Goal: Information Seeking & Learning: Understand process/instructions

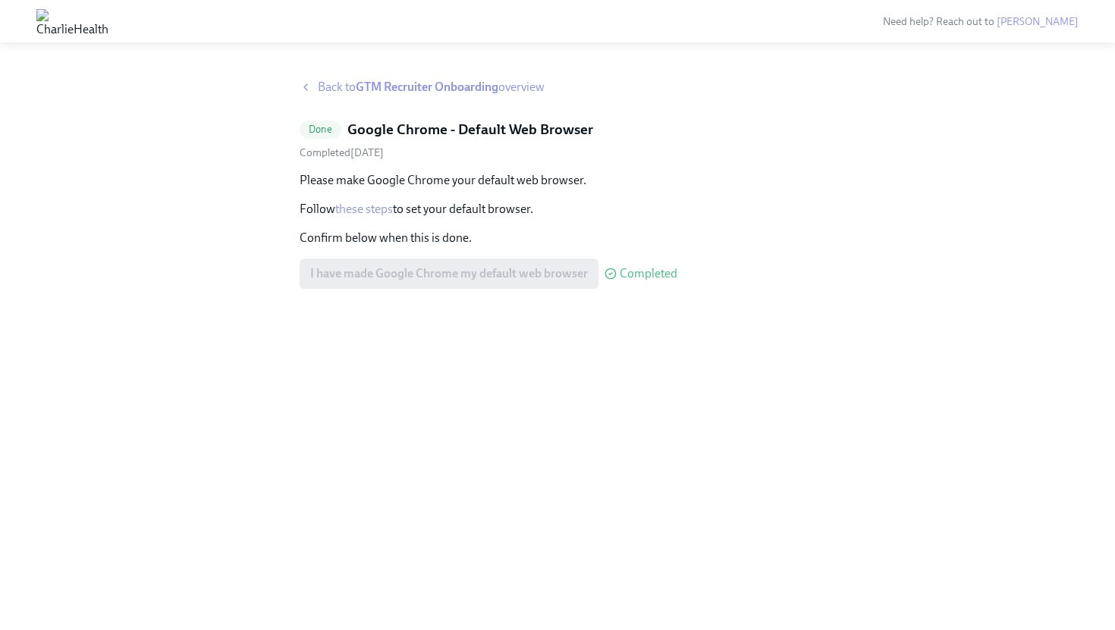
click at [438, 274] on div "I have made Google Chrome my default web browser Completed" at bounding box center [488, 274] width 378 height 30
click at [384, 85] on strong "GTM Recruiter Onboarding" at bounding box center [427, 87] width 143 height 14
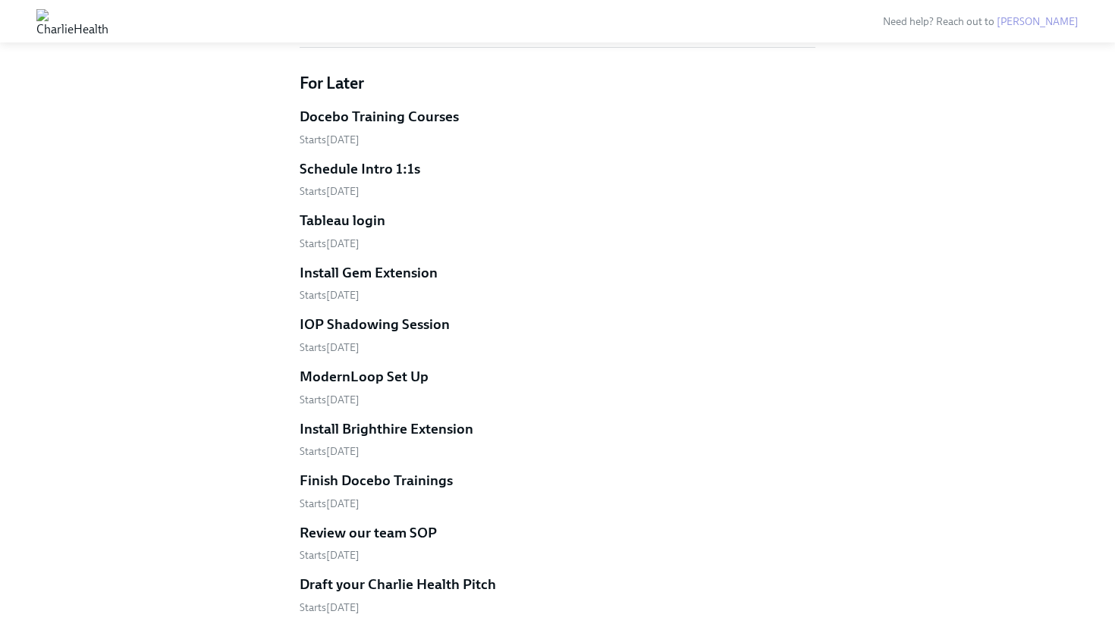
scroll to position [758, 0]
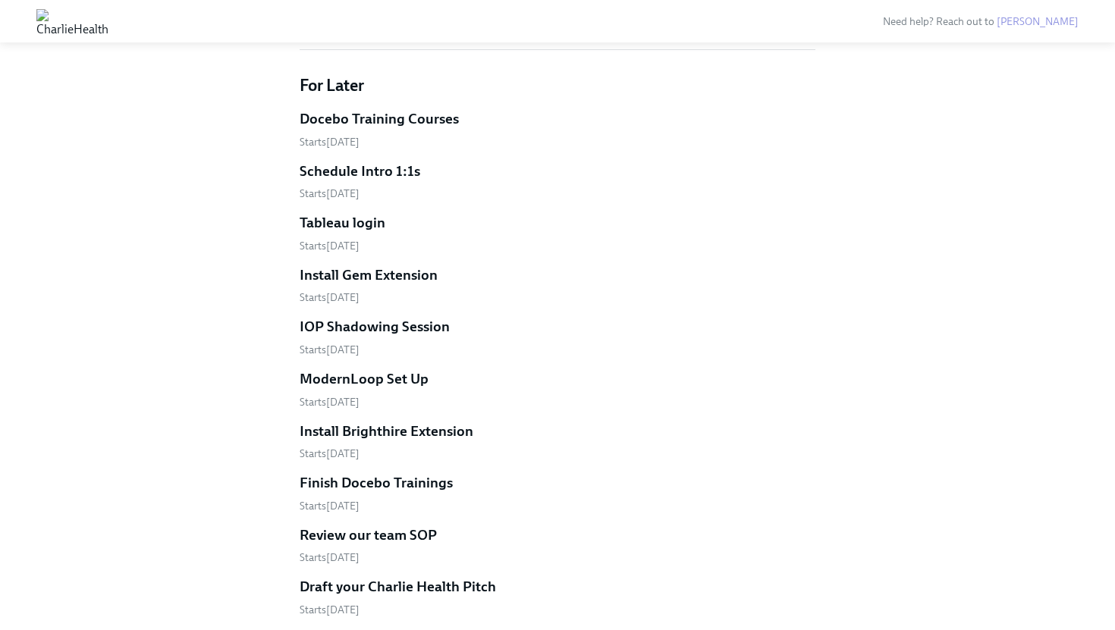
click at [419, 115] on h5 "Docebo Training Courses" at bounding box center [378, 119] width 159 height 20
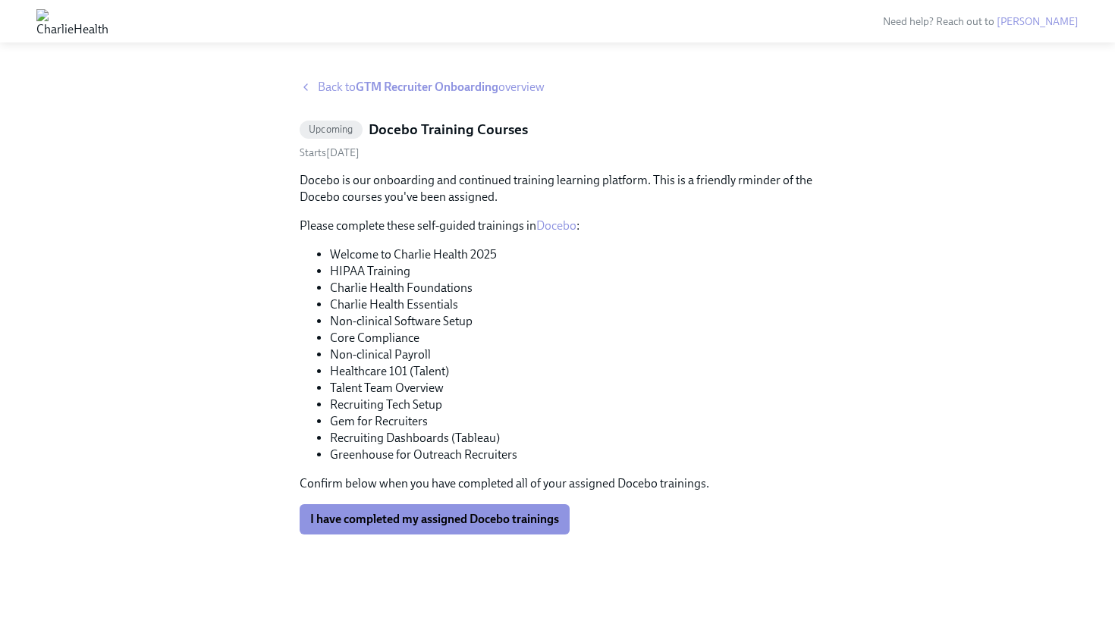
click at [400, 83] on strong "GTM Recruiter Onboarding" at bounding box center [427, 87] width 143 height 14
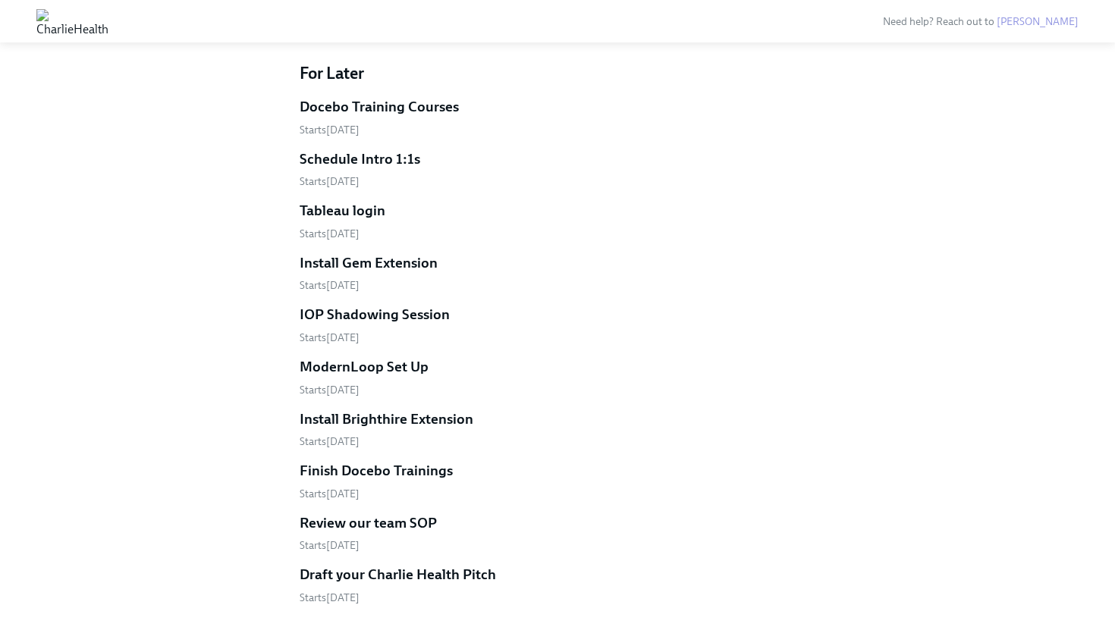
scroll to position [770, 0]
click at [362, 159] on h5 "Schedule Intro 1:1s" at bounding box center [359, 160] width 121 height 20
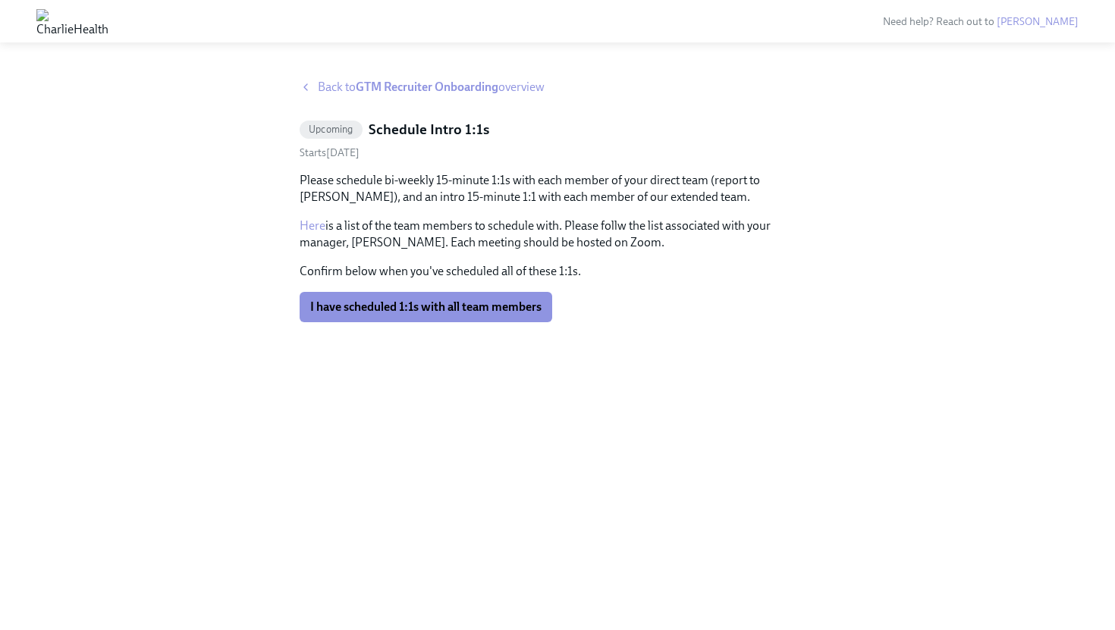
click at [323, 230] on link "Here" at bounding box center [312, 225] width 26 height 14
click at [351, 87] on span "Back to GTM Recruiter Onboarding overview" at bounding box center [431, 87] width 227 height 17
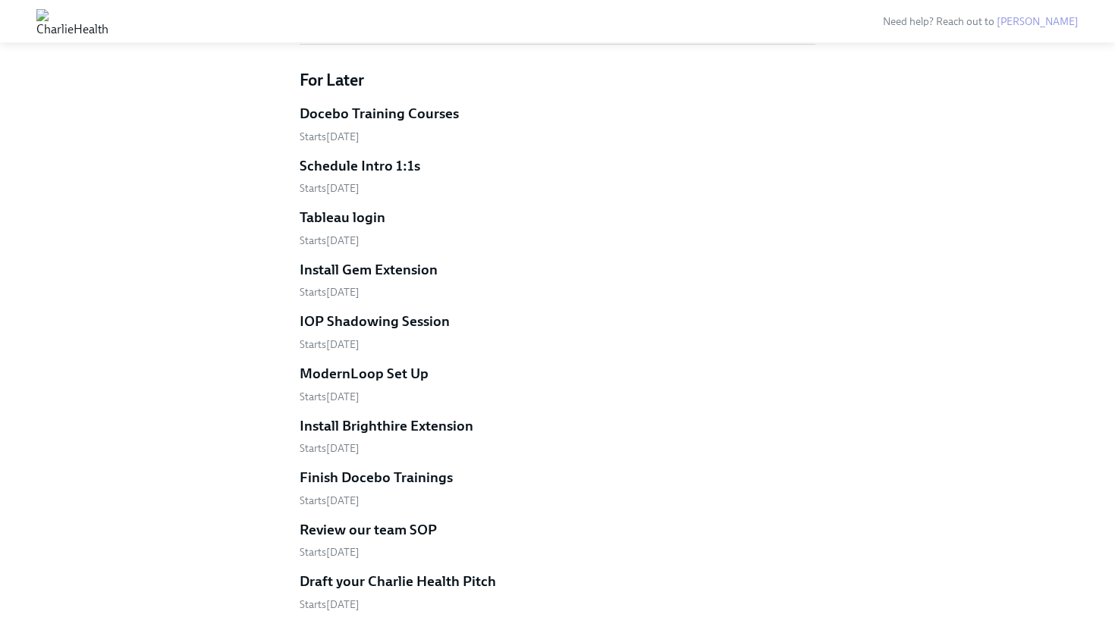
scroll to position [765, 0]
click at [368, 220] on h5 "Tableau login" at bounding box center [342, 216] width 86 height 20
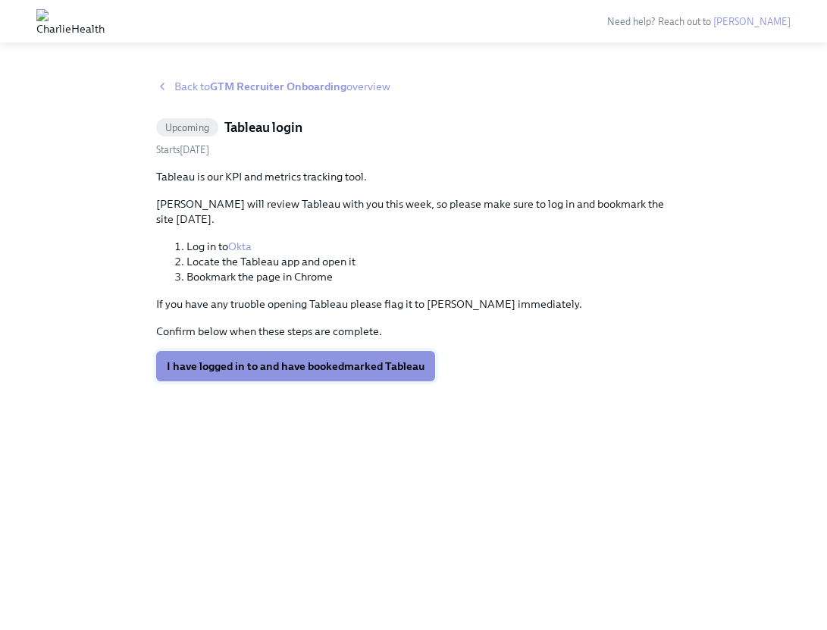
click at [323, 359] on span "I have logged in to and have bookedmarked Tableau" at bounding box center [296, 366] width 258 height 15
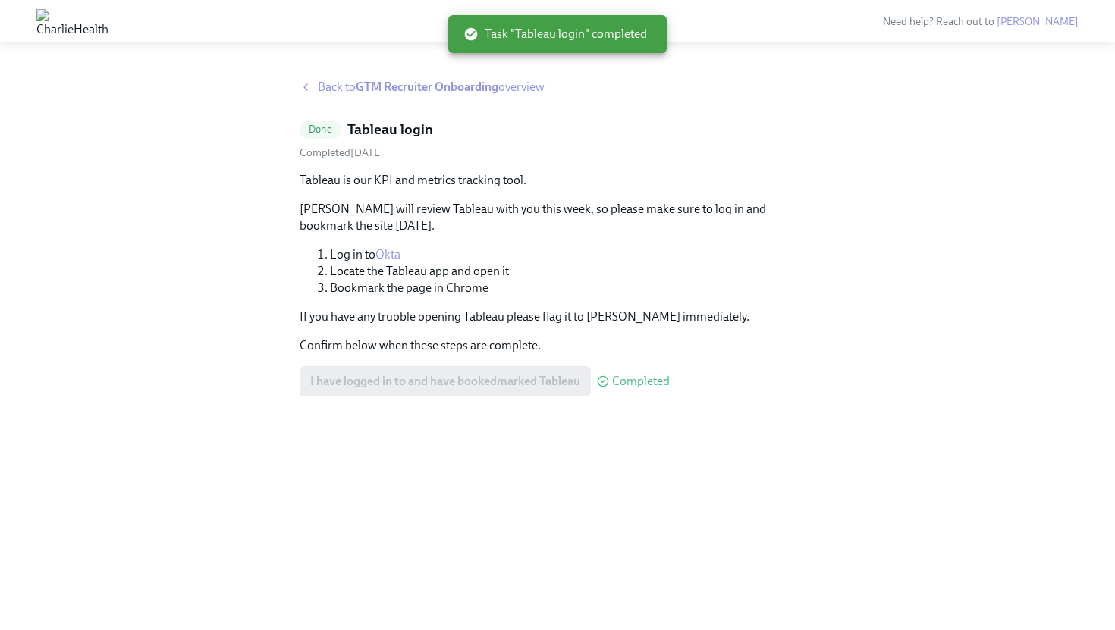
click at [386, 89] on strong "GTM Recruiter Onboarding" at bounding box center [427, 87] width 143 height 14
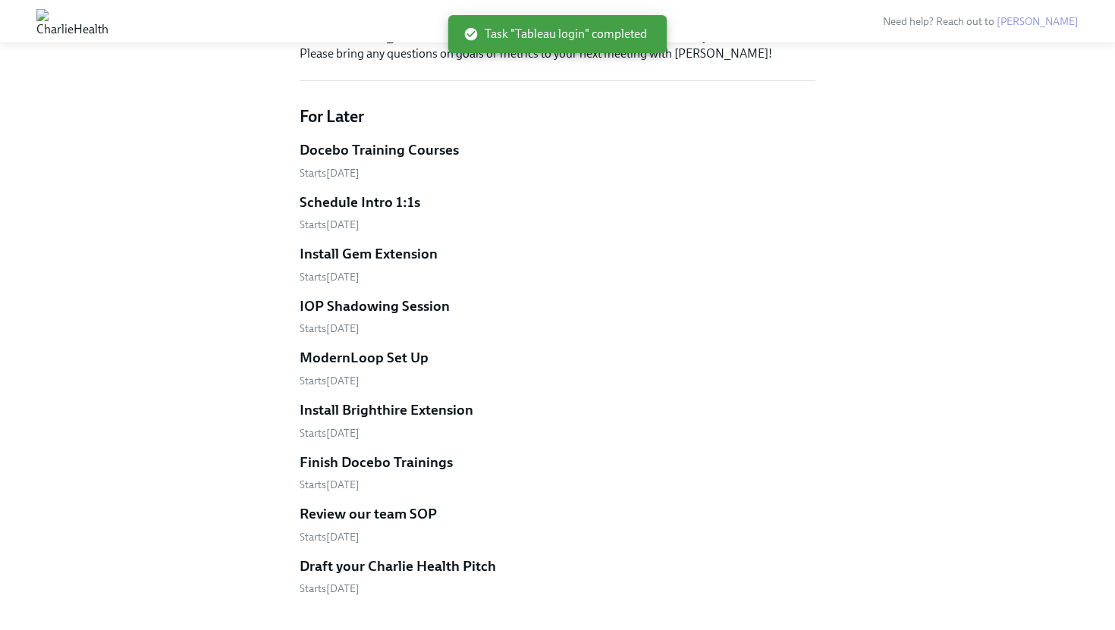
scroll to position [738, 0]
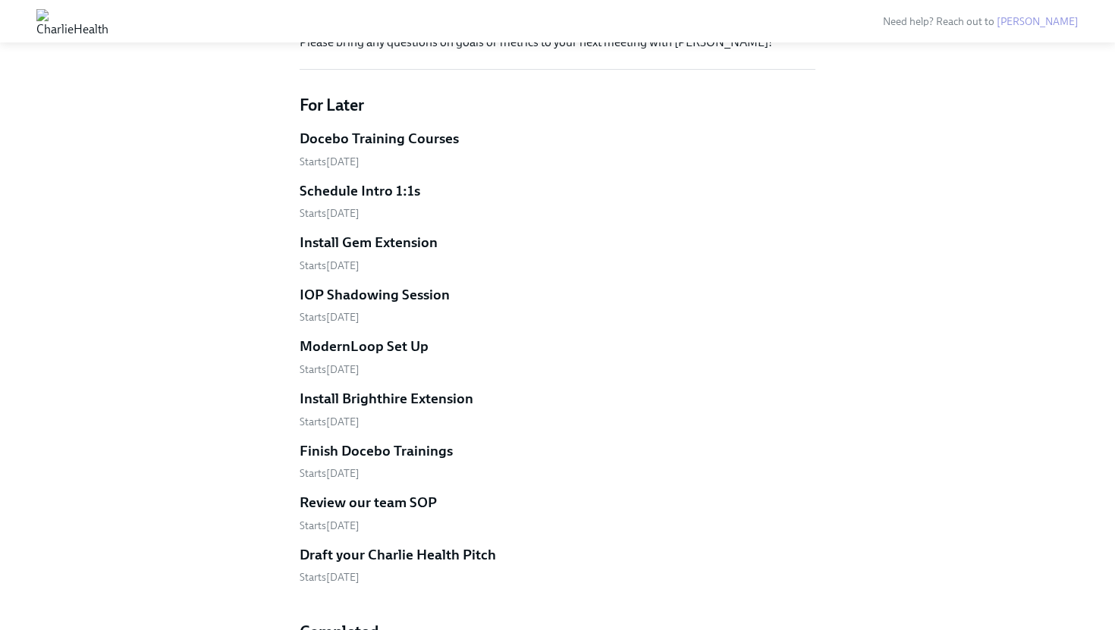
click at [403, 244] on h5 "Install Gem Extension" at bounding box center [368, 243] width 138 height 20
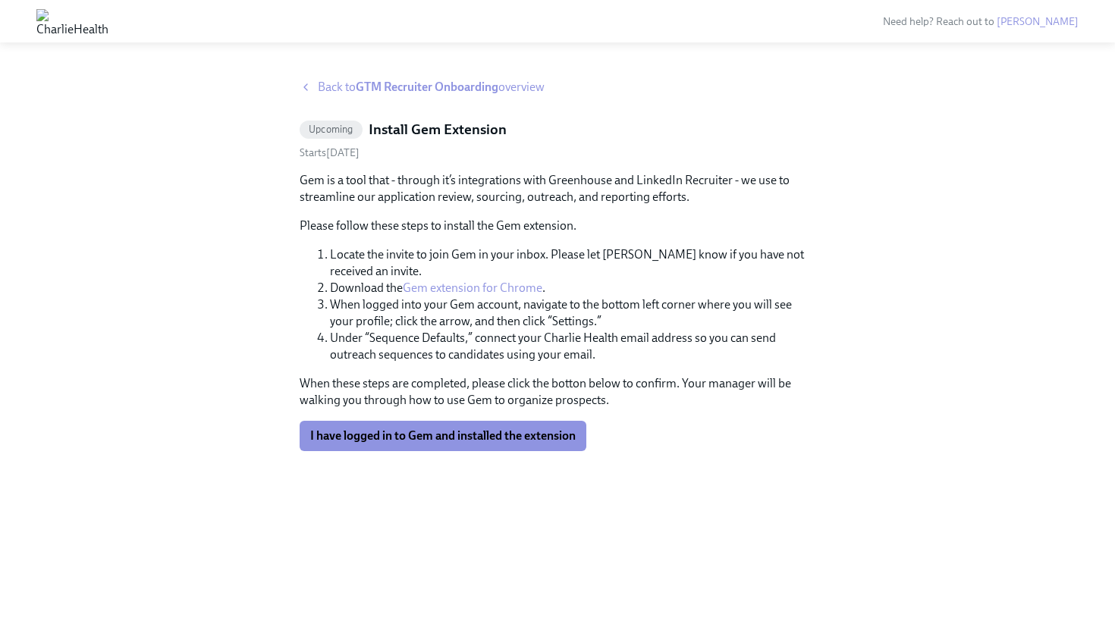
click at [481, 290] on link "Gem extension for Chrome" at bounding box center [473, 288] width 140 height 14
click at [450, 432] on span "I have logged in to Gem and installed the extension" at bounding box center [442, 435] width 265 height 15
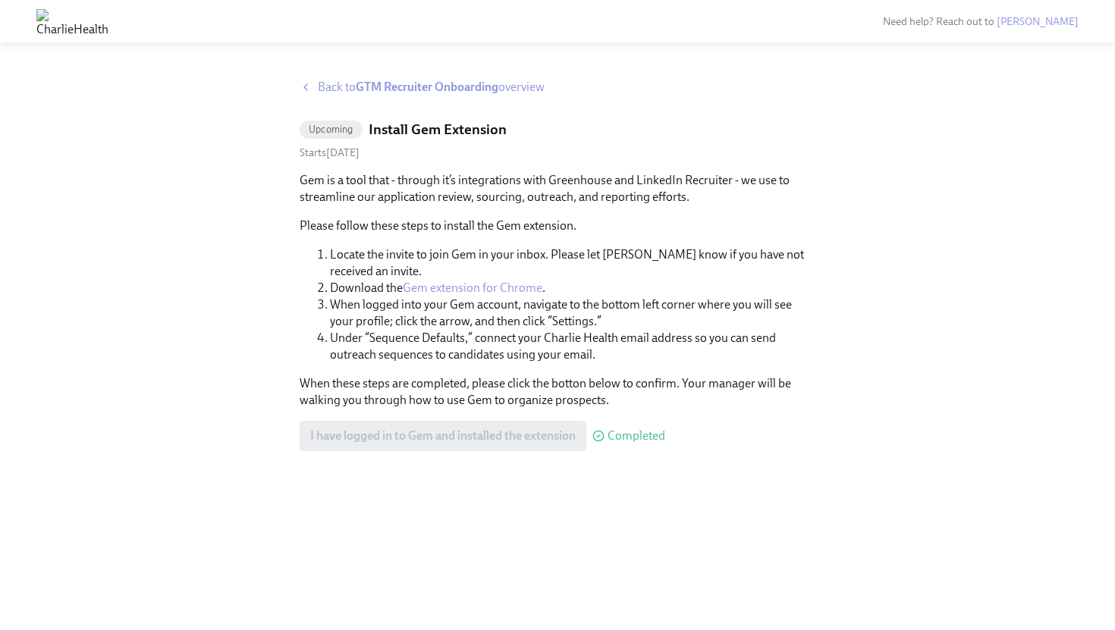
click at [426, 90] on strong "GTM Recruiter Onboarding" at bounding box center [427, 87] width 143 height 14
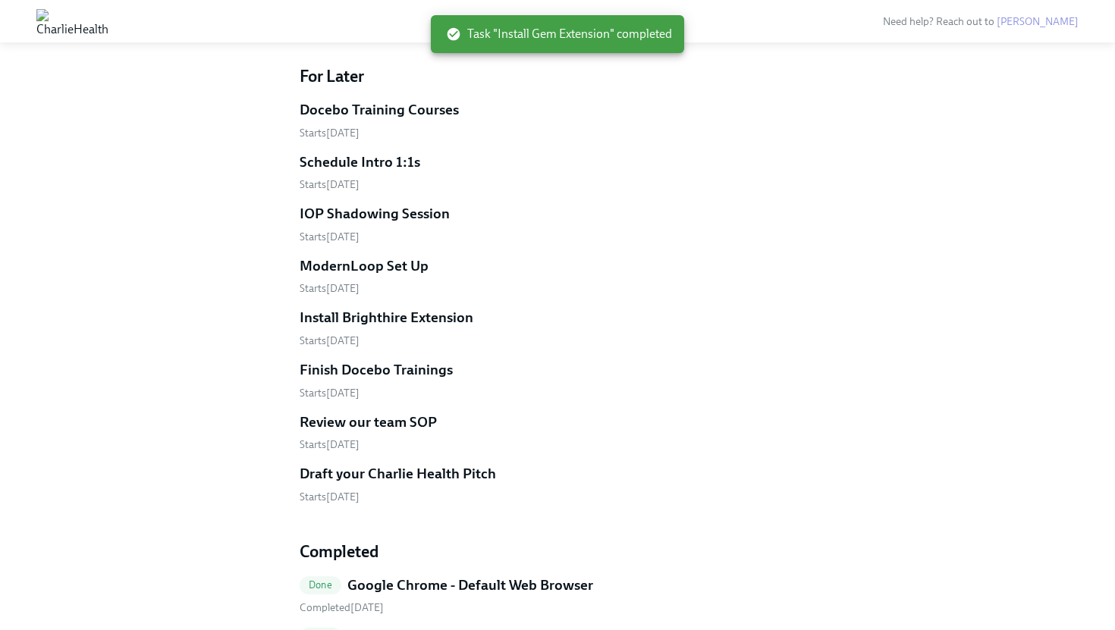
scroll to position [769, 0]
click at [390, 215] on h5 "IOP Shadowing Session" at bounding box center [374, 212] width 150 height 20
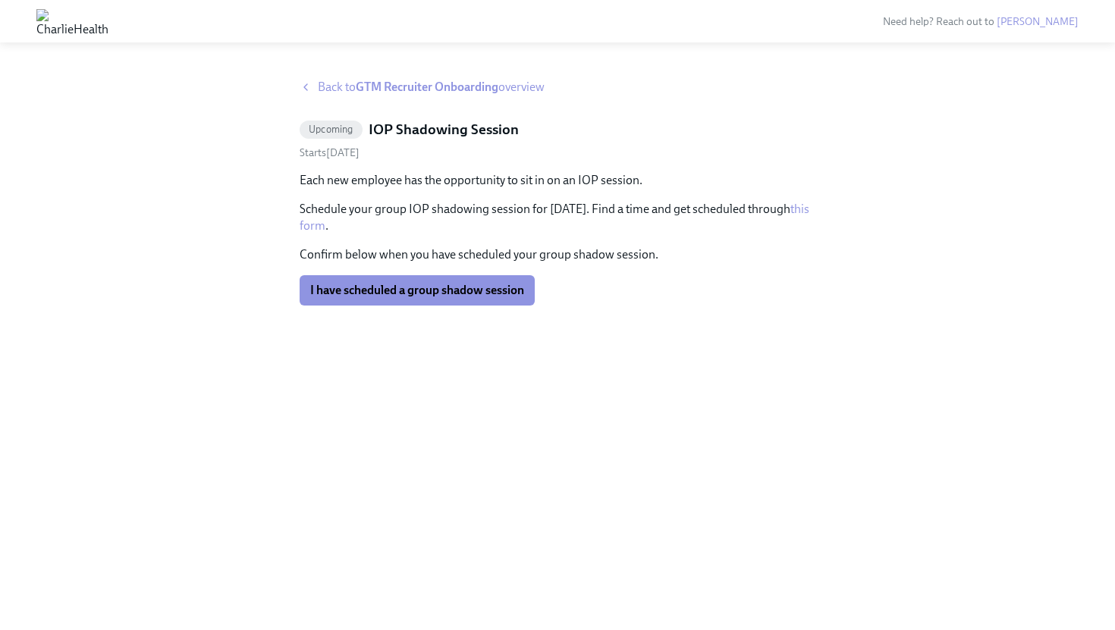
click at [342, 90] on span "Back to GTM Recruiter Onboarding overview" at bounding box center [431, 87] width 227 height 17
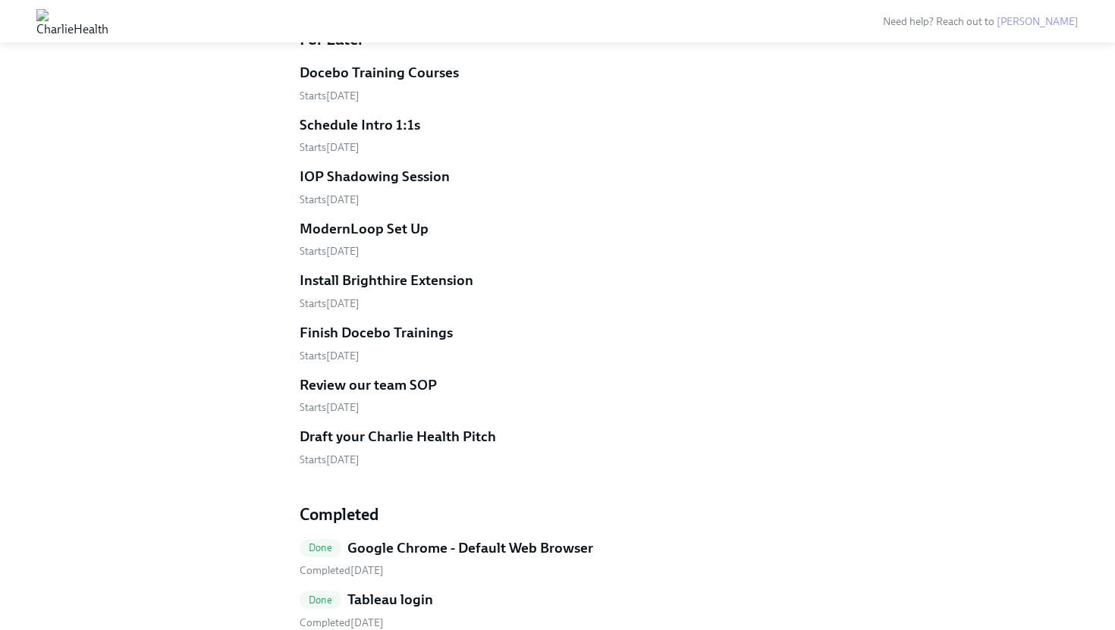
scroll to position [807, 0]
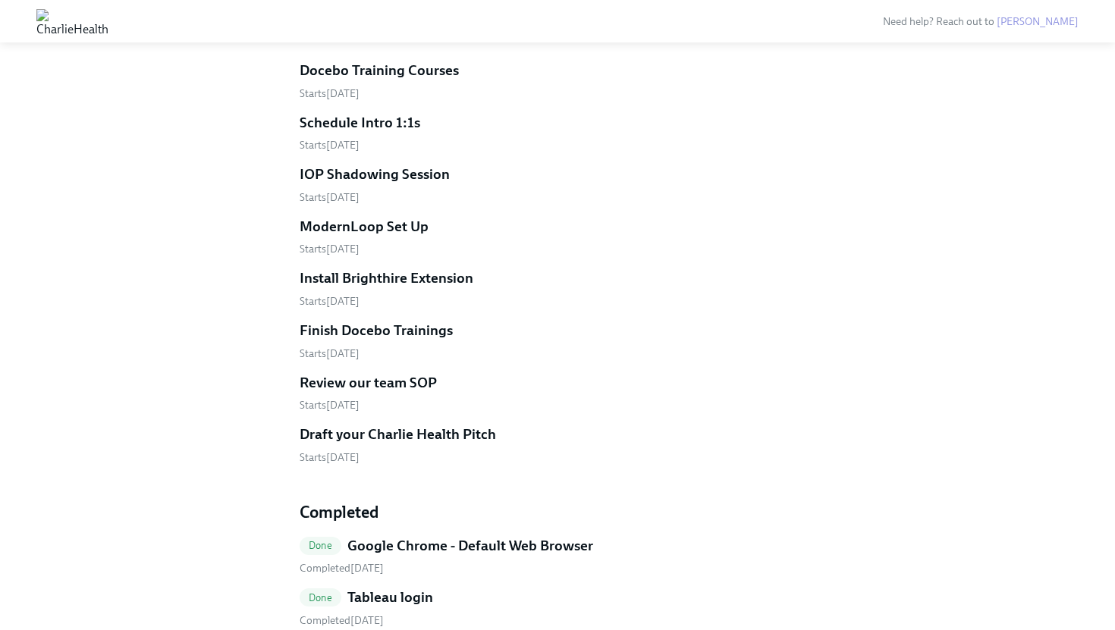
click at [396, 286] on h5 "Install Brighthire Extension" at bounding box center [386, 278] width 174 height 20
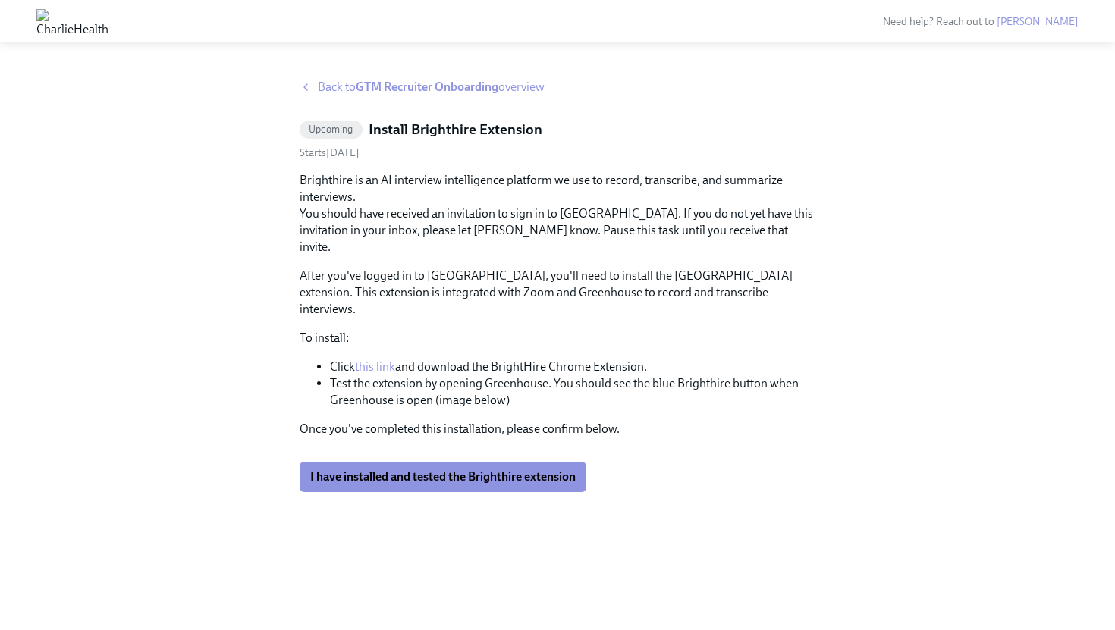
scroll to position [226, 0]
click at [452, 484] on span "I have installed and tested the Brighthire extension" at bounding box center [442, 476] width 265 height 15
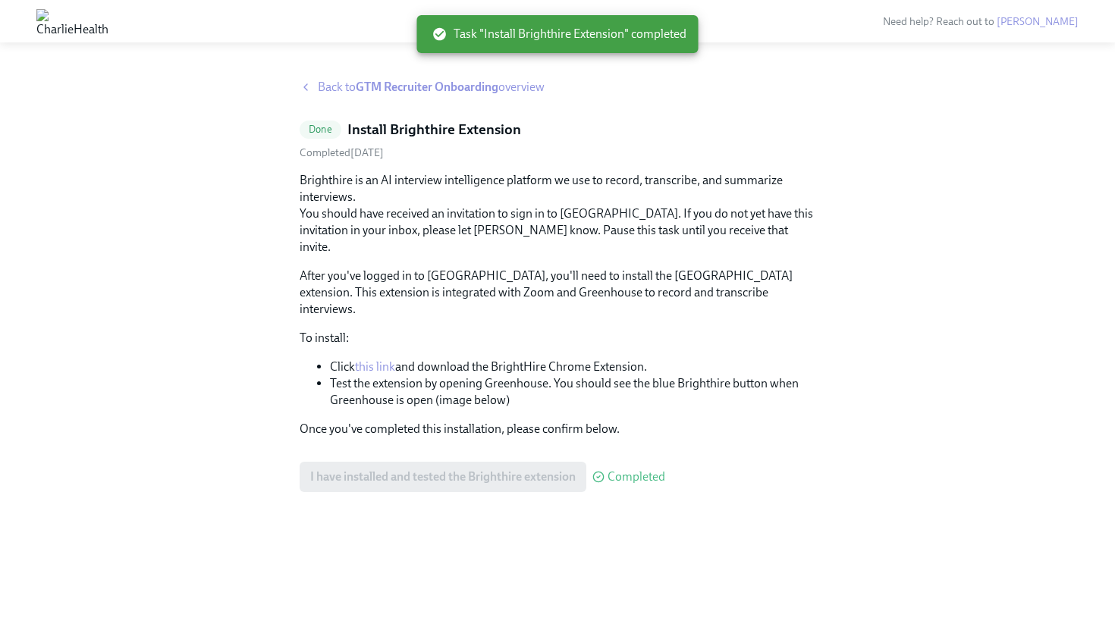
scroll to position [0, 0]
click at [388, 86] on strong "GTM Recruiter Onboarding" at bounding box center [427, 87] width 143 height 14
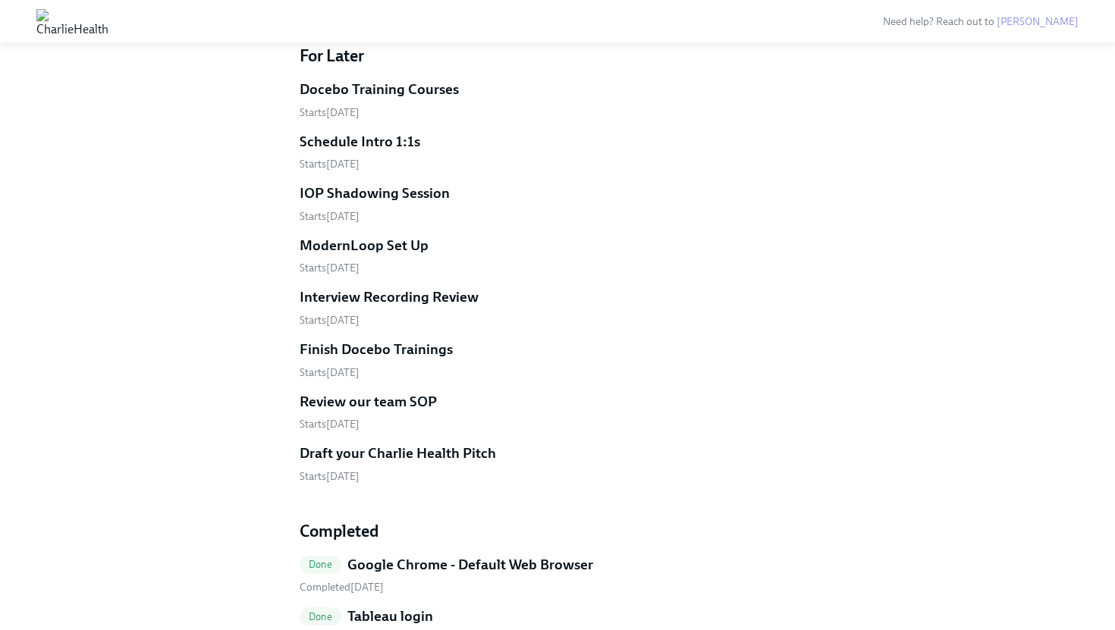
scroll to position [786, 0]
click at [404, 303] on h5 "Interview Recording Review" at bounding box center [388, 299] width 179 height 20
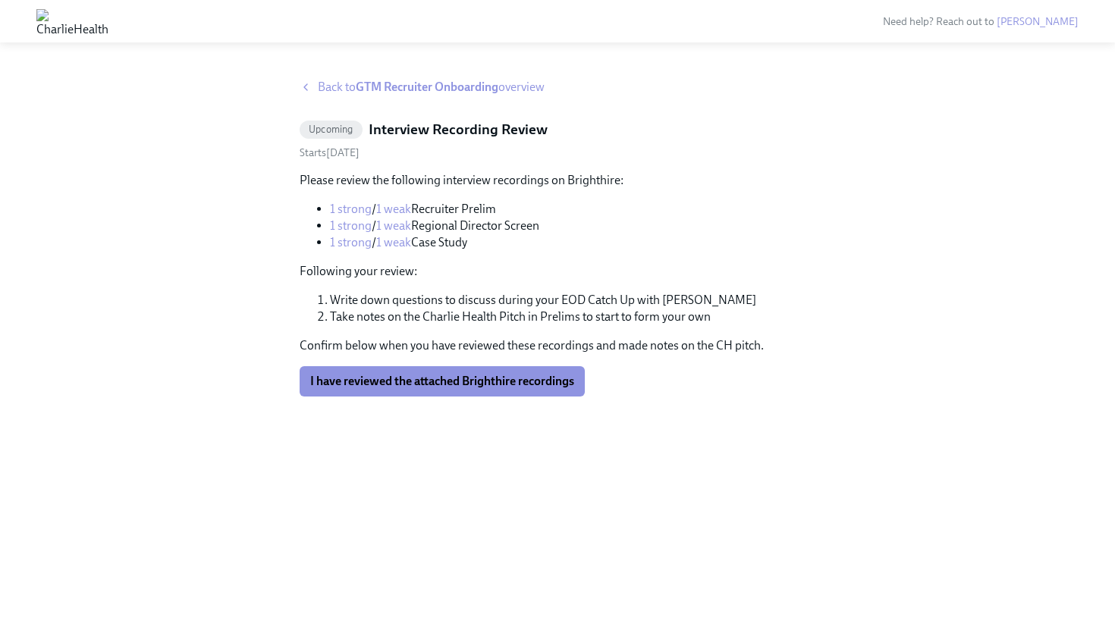
click at [375, 92] on strong "GTM Recruiter Onboarding" at bounding box center [427, 87] width 143 height 14
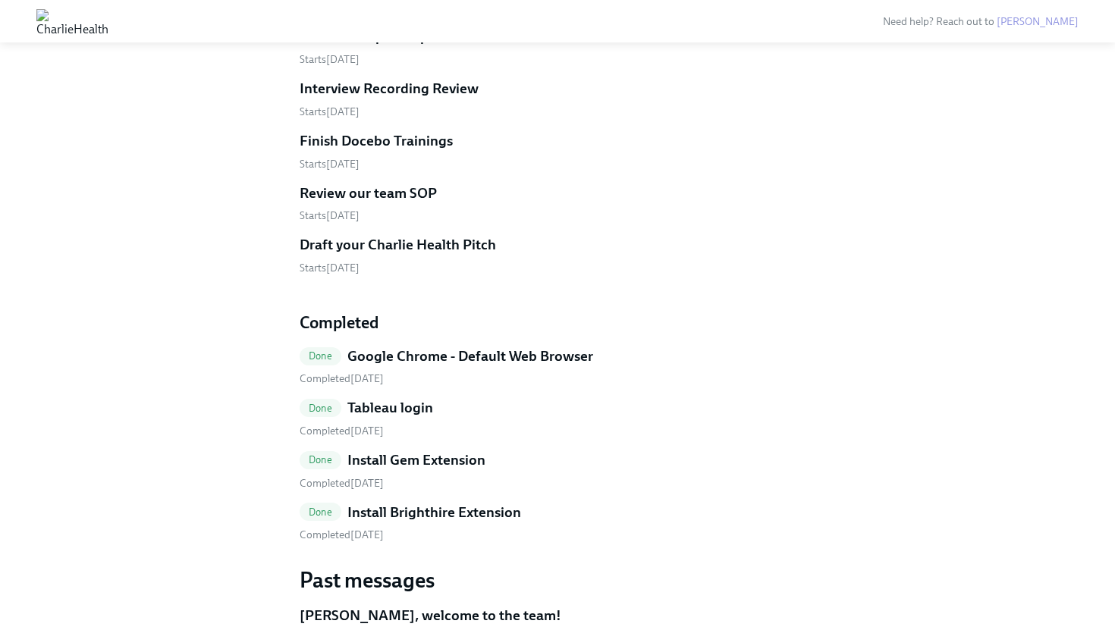
scroll to position [1069, 0]
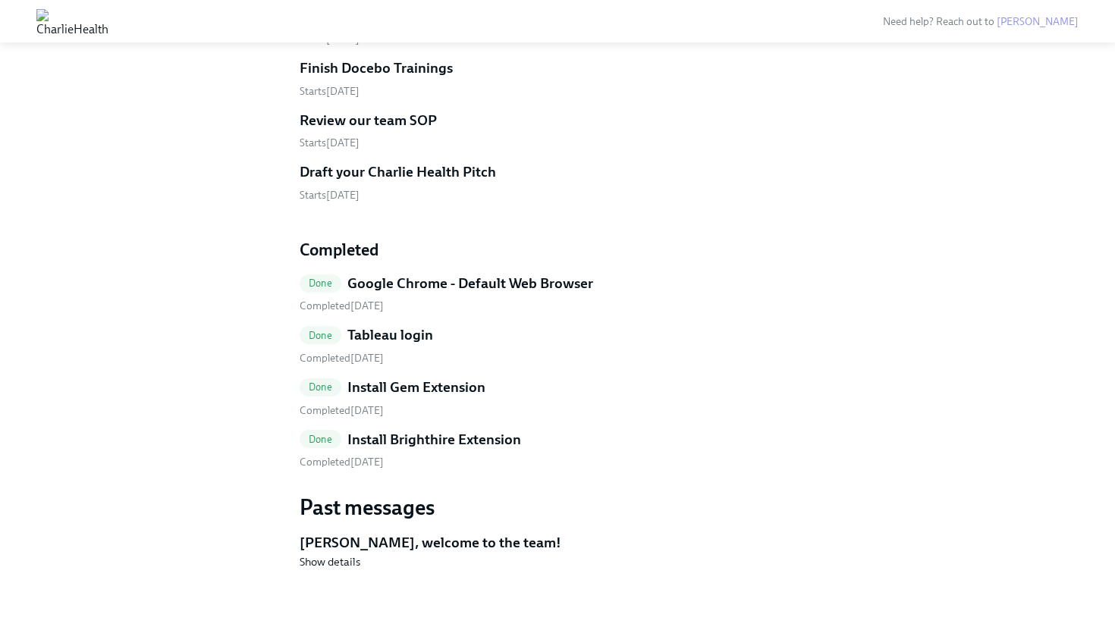
click at [425, 179] on h5 "Draft your Charlie Health Pitch" at bounding box center [397, 172] width 196 height 20
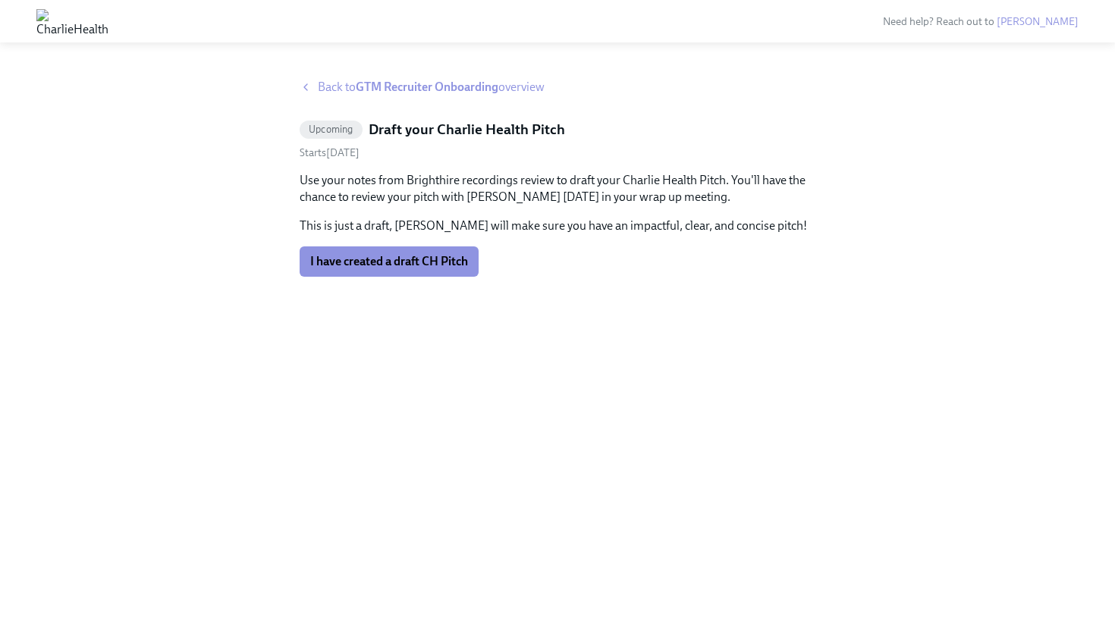
click at [392, 86] on strong "GTM Recruiter Onboarding" at bounding box center [427, 87] width 143 height 14
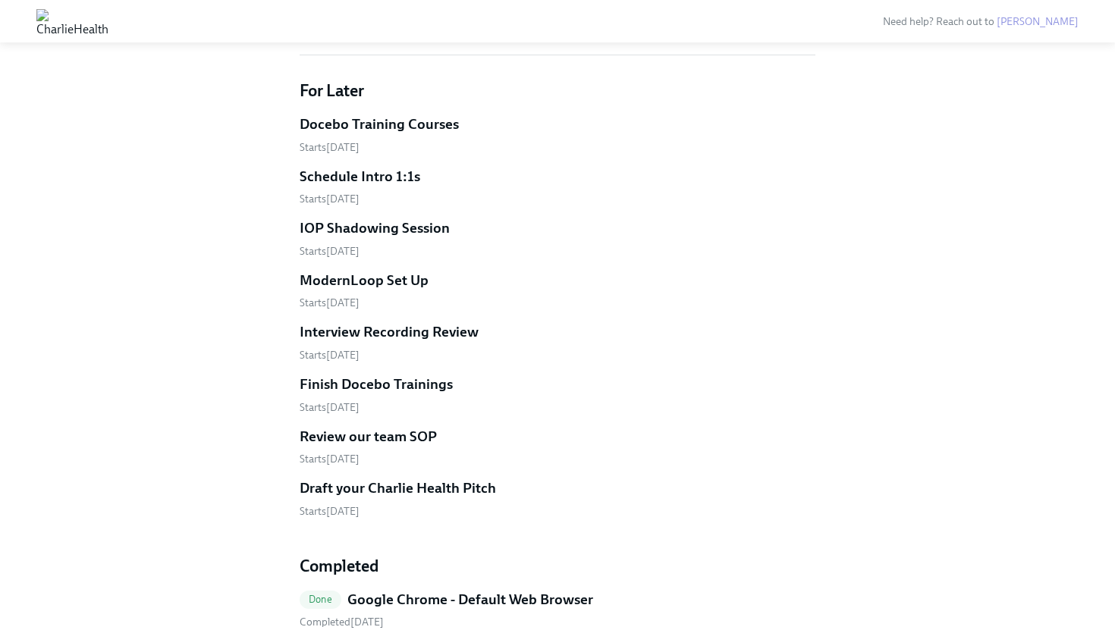
scroll to position [760, 0]
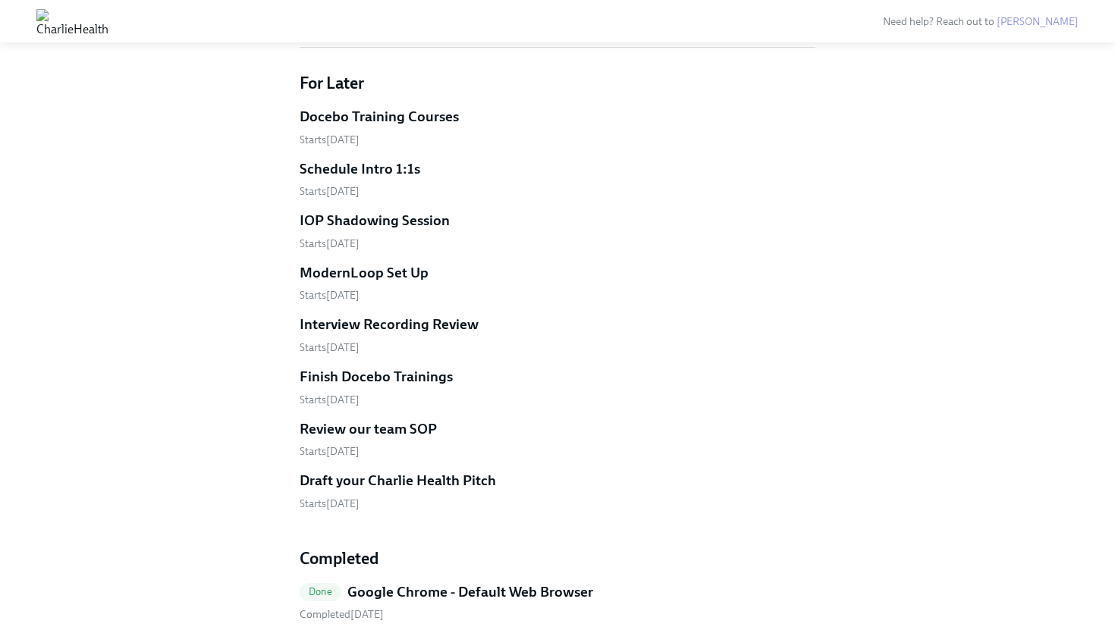
click at [391, 432] on h5 "Review our team SOP" at bounding box center [367, 429] width 137 height 20
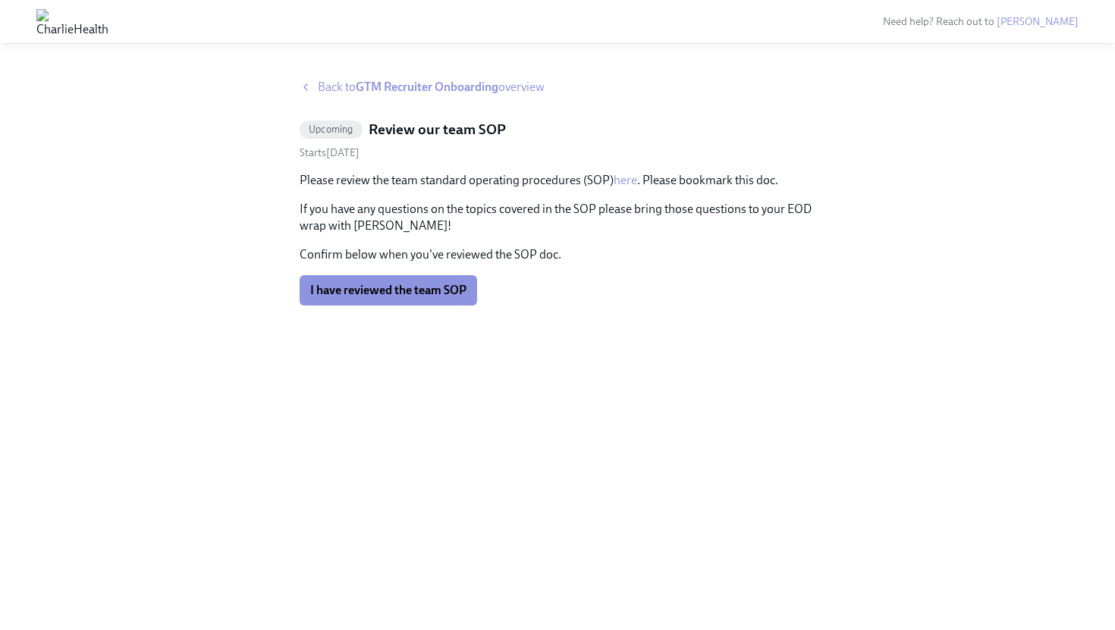
click at [633, 183] on link "here" at bounding box center [625, 180] width 24 height 14
click at [435, 89] on strong "GTM Recruiter Onboarding" at bounding box center [427, 87] width 143 height 14
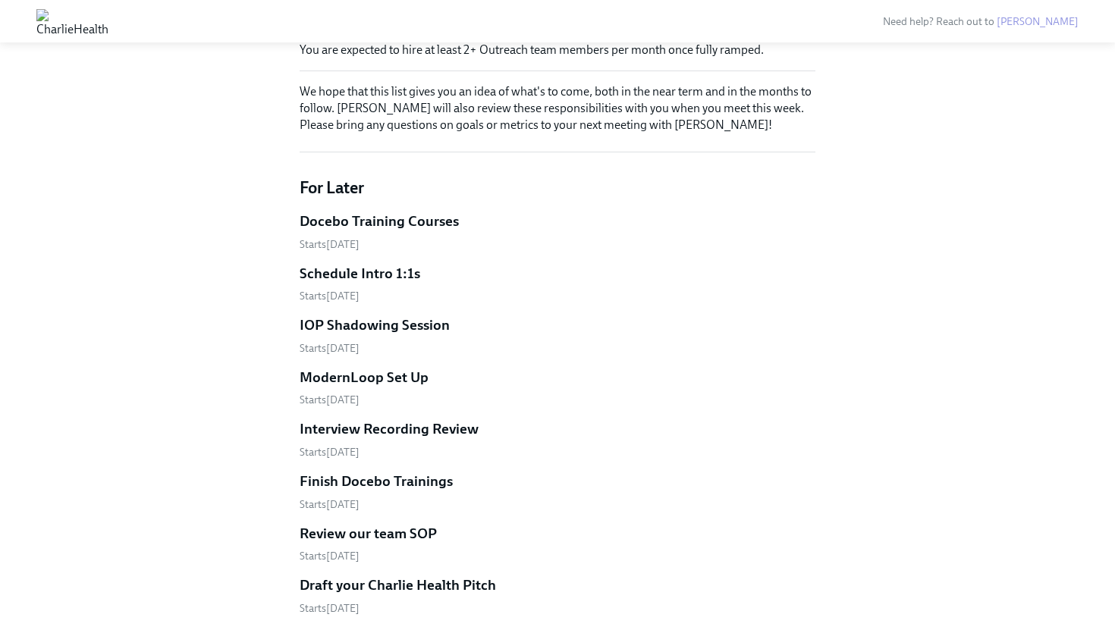
scroll to position [663, 0]
